Goal: Register for event/course

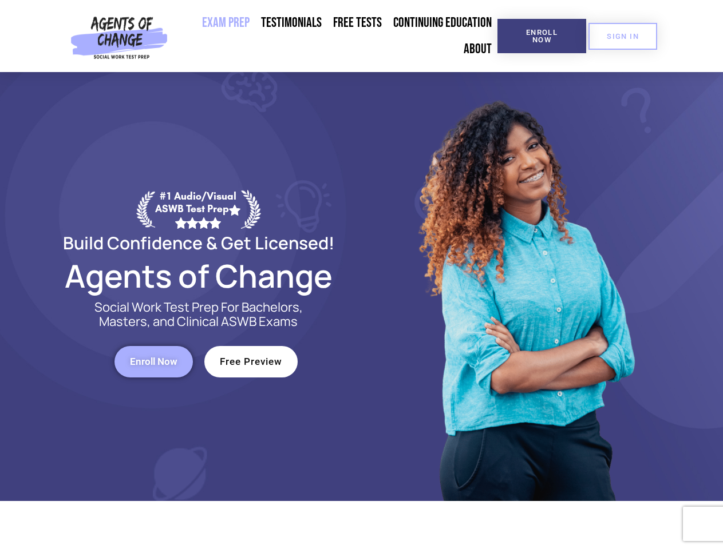
click at [362, 275] on div at bounding box center [525, 286] width 326 height 429
click at [541, 36] on span "Enroll Now" at bounding box center [542, 36] width 52 height 15
click at [623, 36] on span "SIGN IN" at bounding box center [623, 36] width 32 height 7
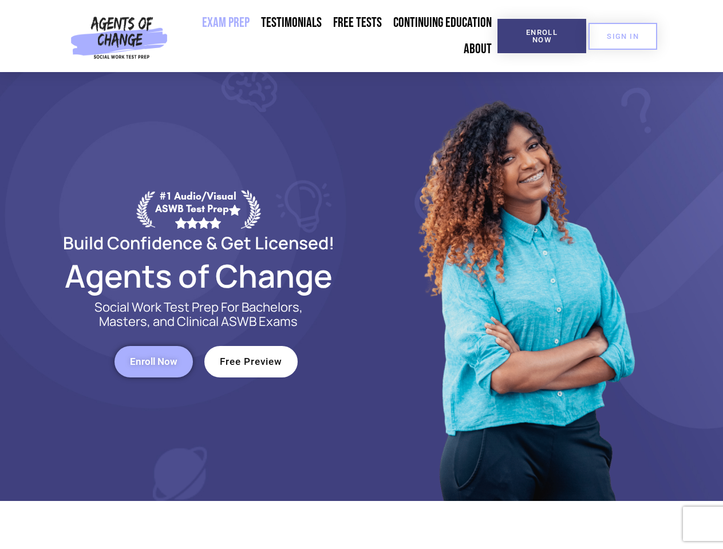
click at [153, 362] on span "Enroll Now" at bounding box center [154, 362] width 48 height 10
click at [251, 362] on span "Free Preview" at bounding box center [251, 362] width 62 height 10
